Goal: Task Accomplishment & Management: Manage account settings

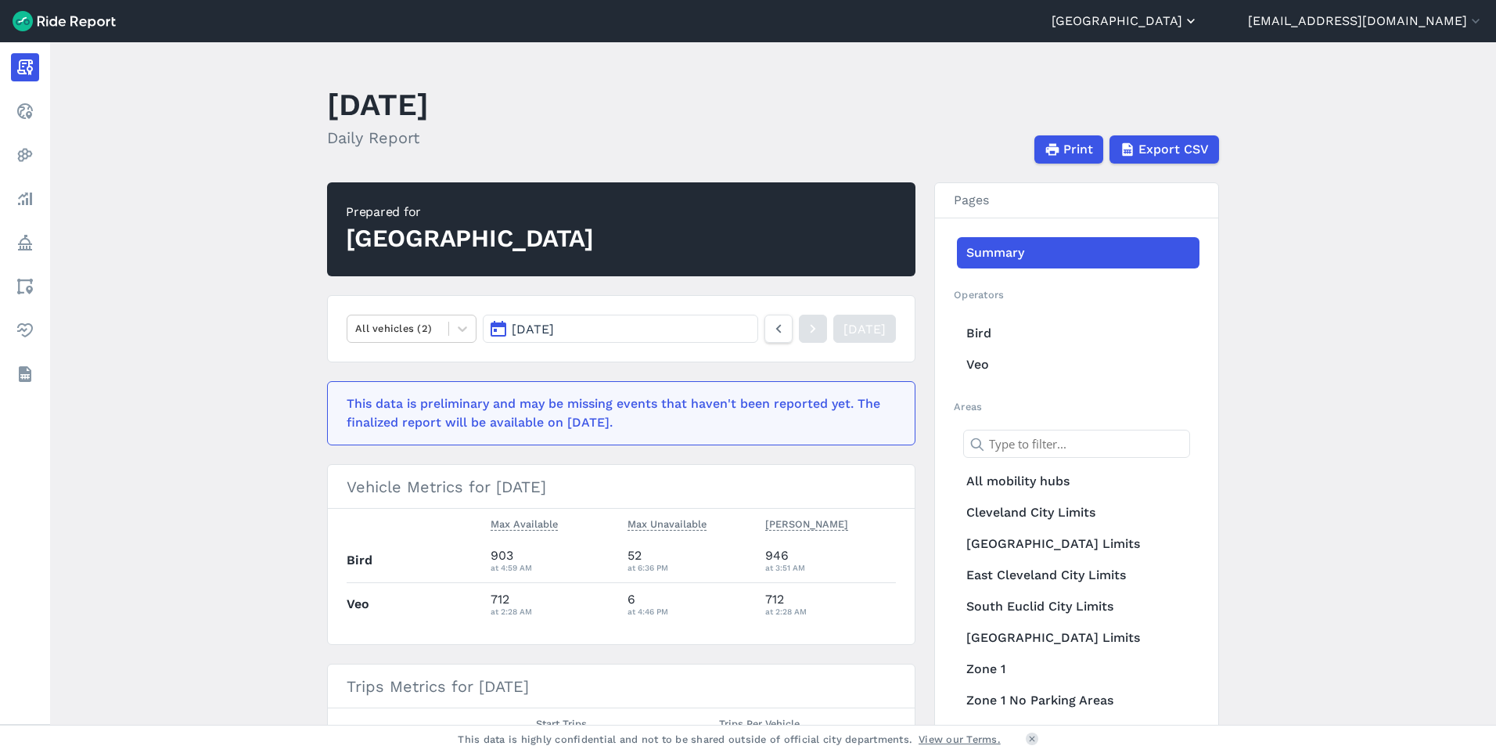
click at [1199, 23] on button "[GEOGRAPHIC_DATA]" at bounding box center [1125, 21] width 147 height 19
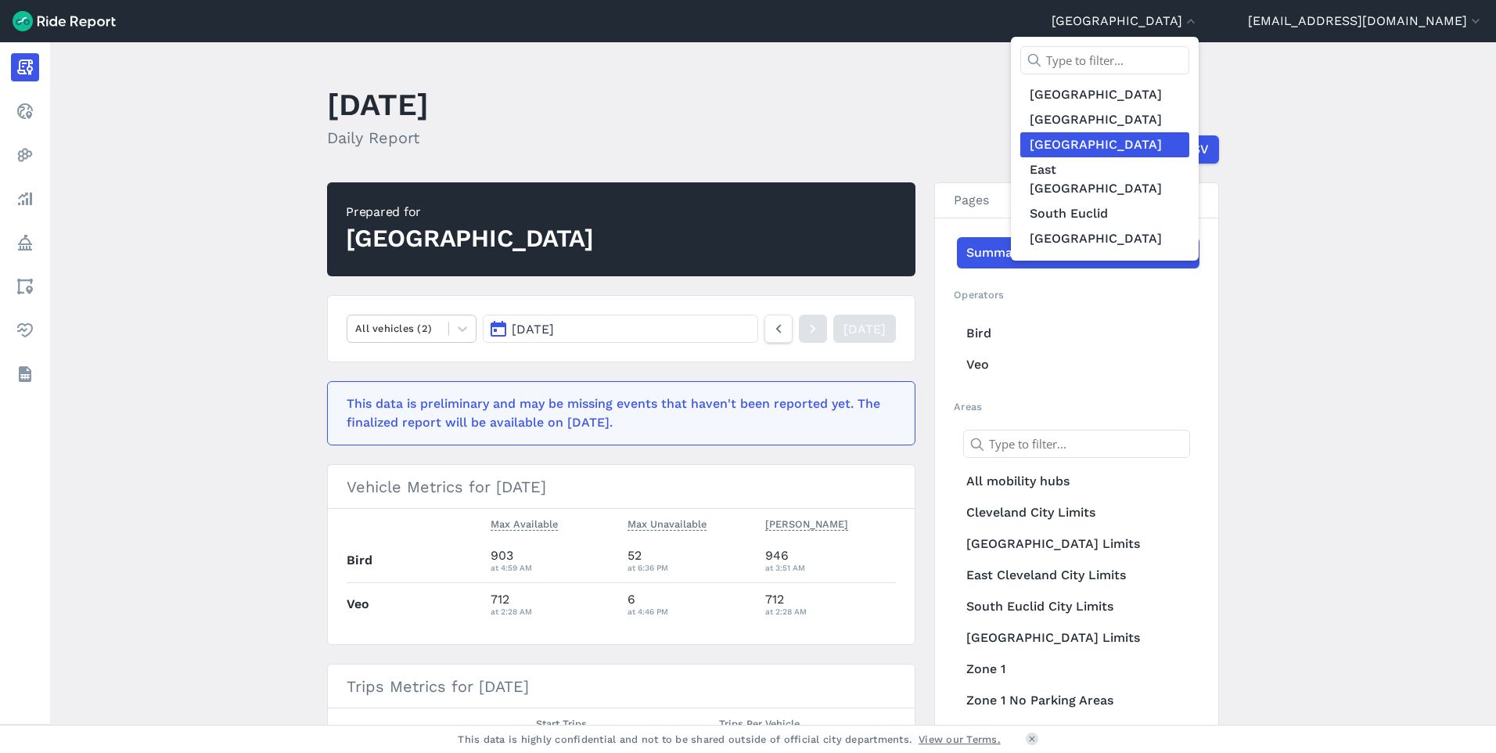
click at [1334, 85] on div at bounding box center [748, 376] width 1496 height 753
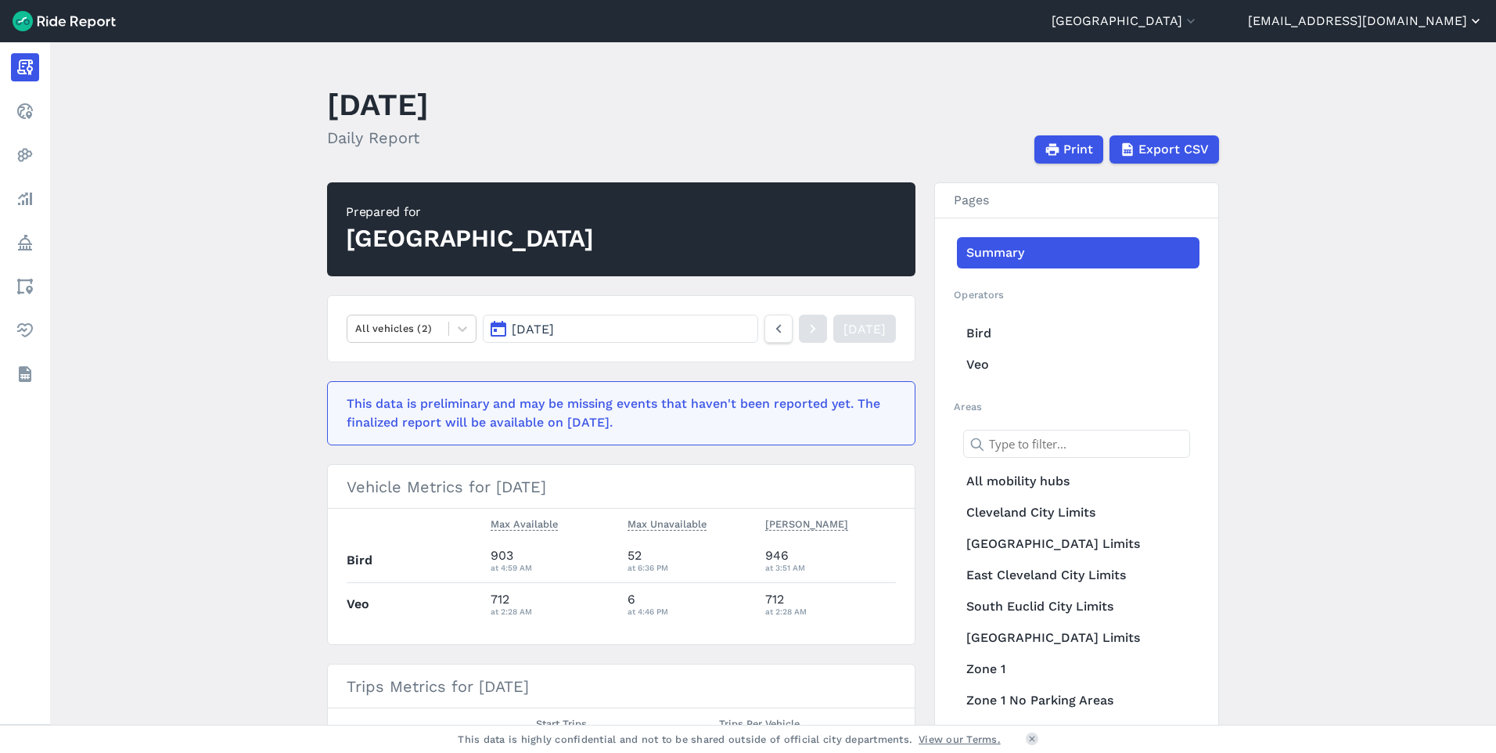
click at [1329, 20] on button "[EMAIL_ADDRESS][DOMAIN_NAME]" at bounding box center [1366, 21] width 236 height 19
click at [1336, 56] on link "Settings" at bounding box center [1389, 58] width 169 height 25
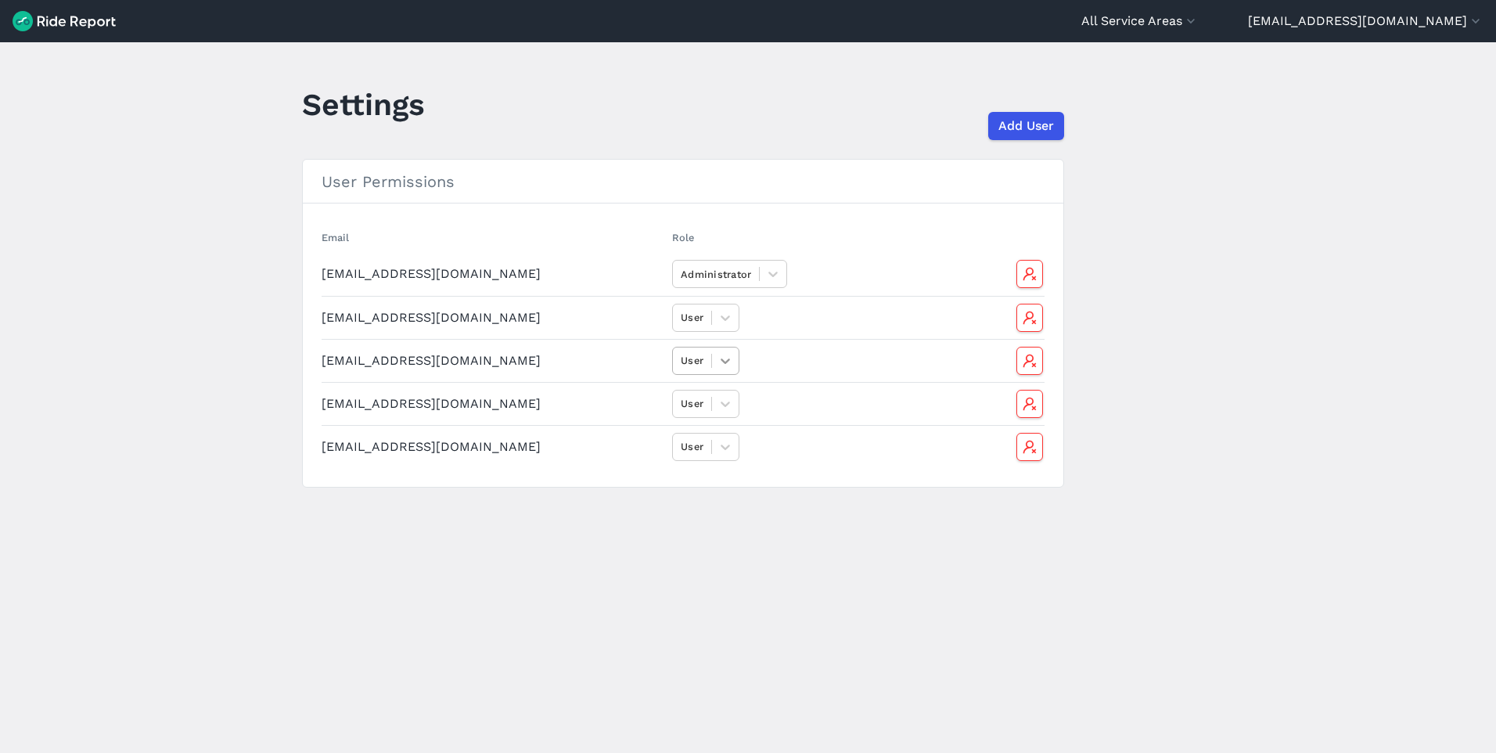
click at [722, 366] on icon at bounding box center [726, 361] width 16 height 16
click at [712, 399] on div "Administrator" at bounding box center [716, 397] width 89 height 27
click at [812, 359] on div "option Administrator, selected. Select is focused ,type to refine list, press D…" at bounding box center [838, 361] width 332 height 28
click at [1029, 315] on icon "button" at bounding box center [1029, 318] width 16 height 16
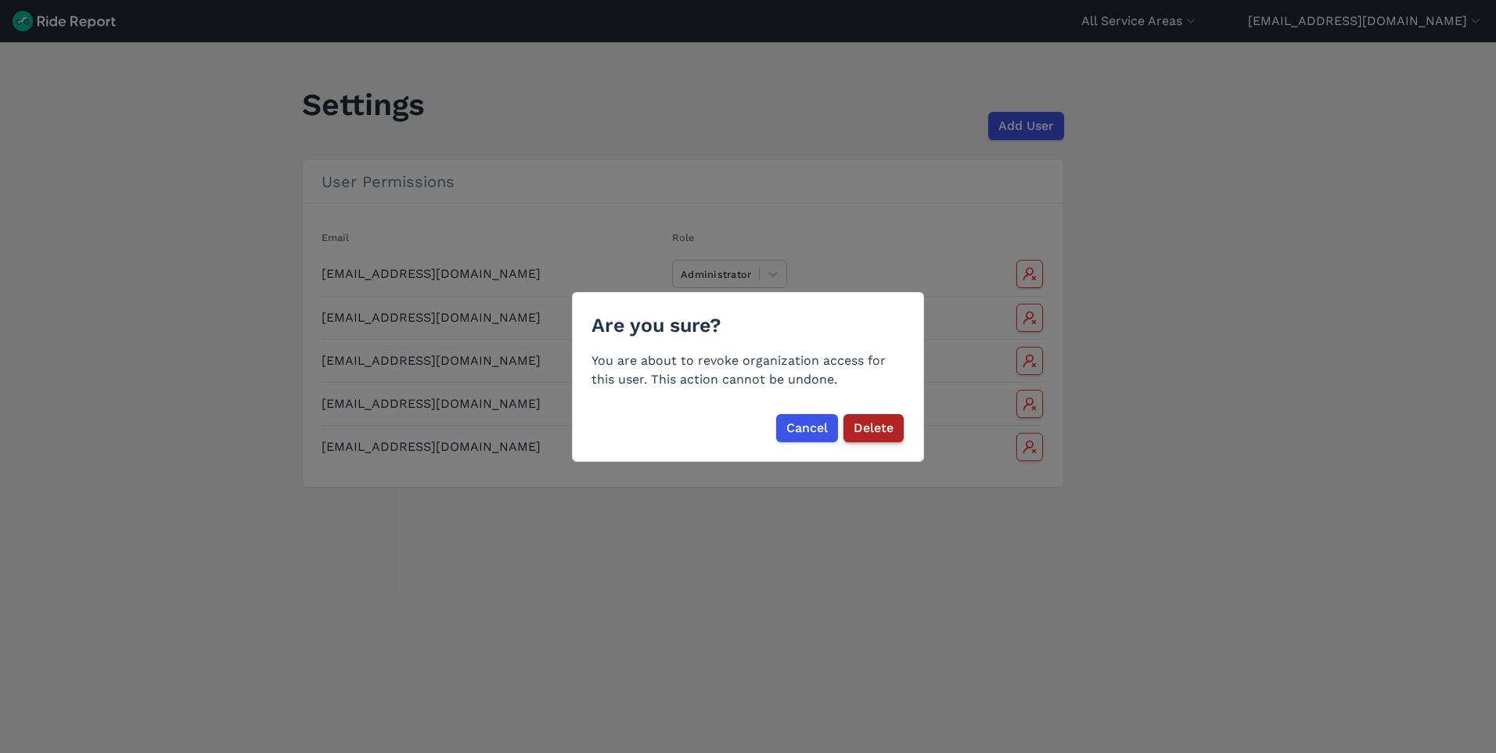
click at [887, 427] on span "Delete" at bounding box center [874, 428] width 40 height 19
